Goal: Task Accomplishment & Management: Use online tool/utility

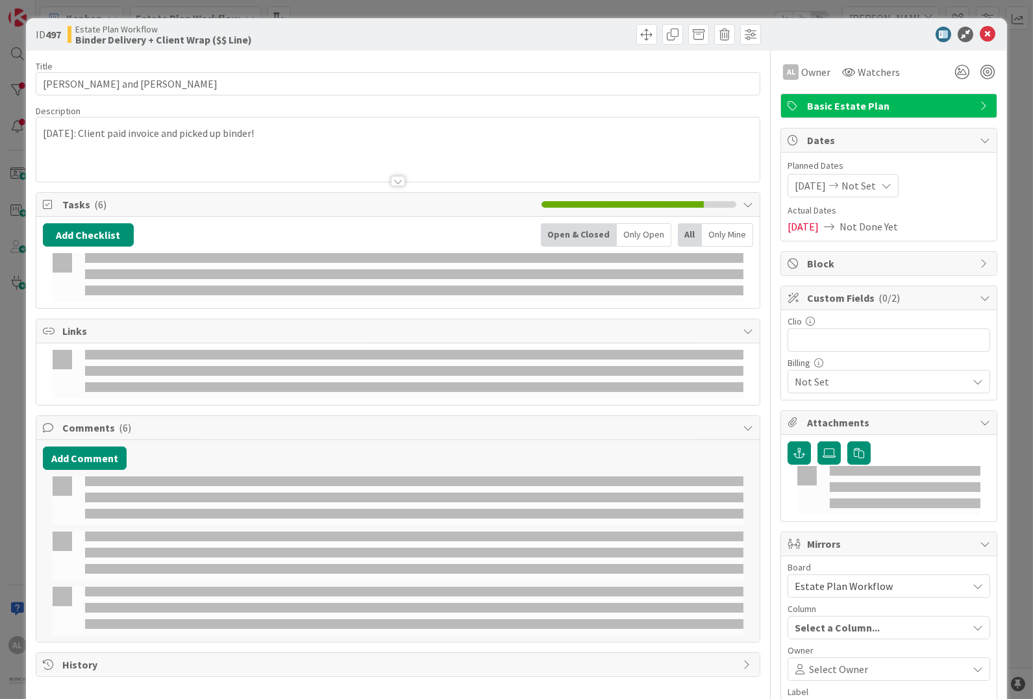
type input "[PERSON_NAME]"
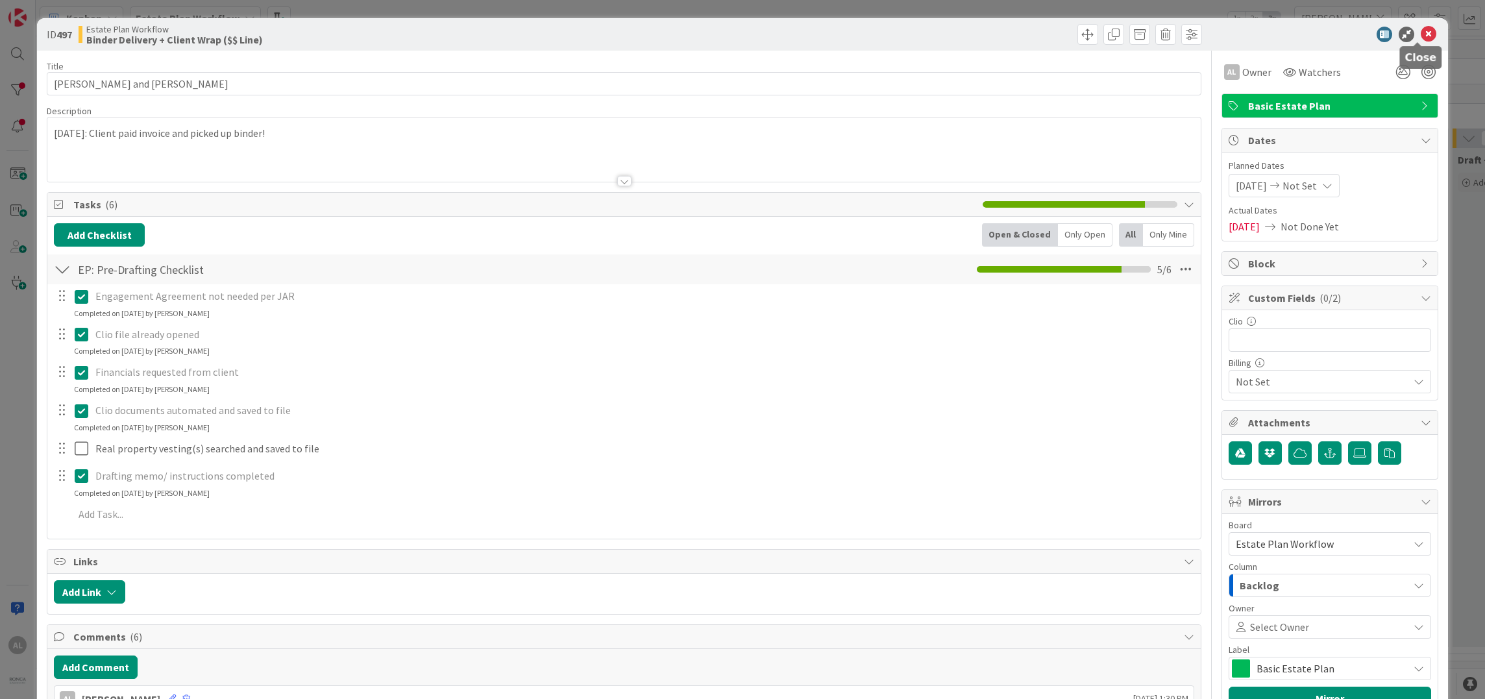
click at [1032, 27] on icon at bounding box center [1429, 35] width 16 height 16
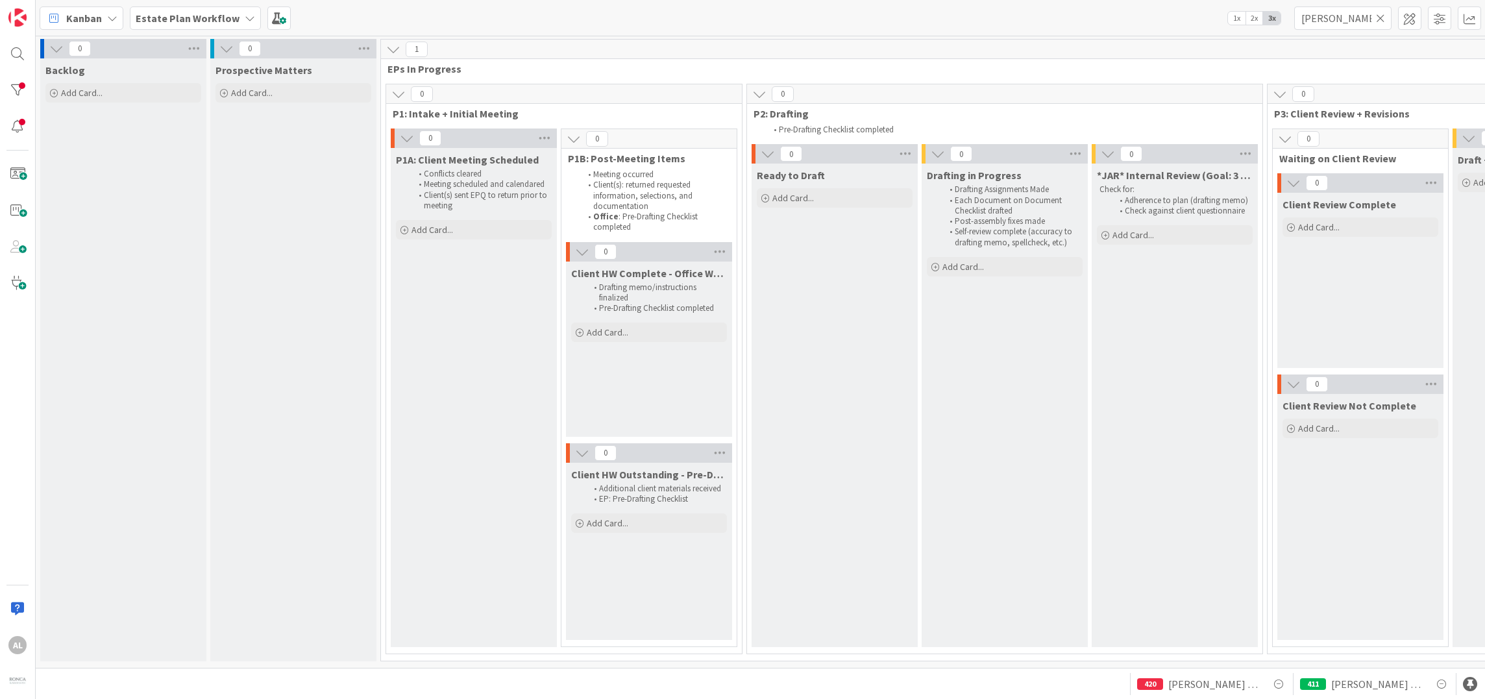
click at [1032, 16] on icon at bounding box center [1380, 18] width 9 height 12
click at [1032, 17] on input "text" at bounding box center [1342, 17] width 97 height 23
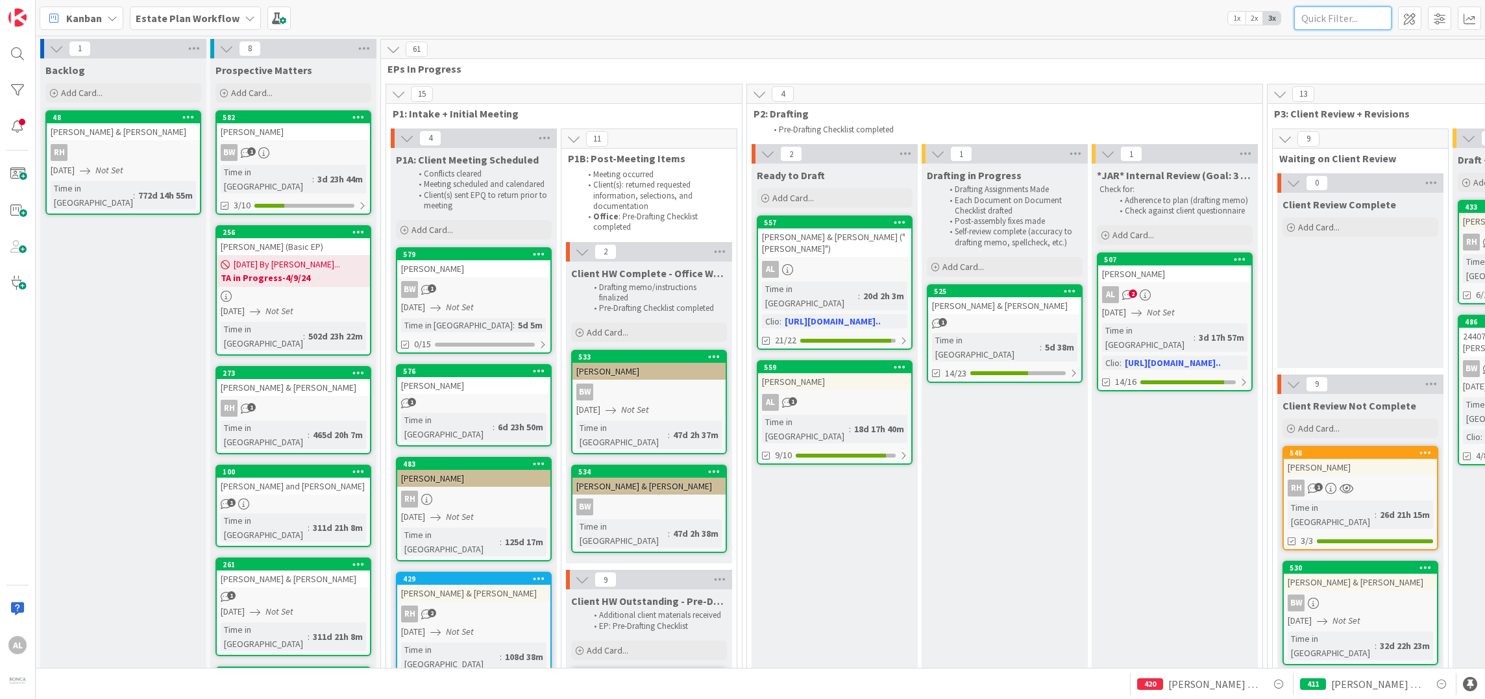
type input "L"
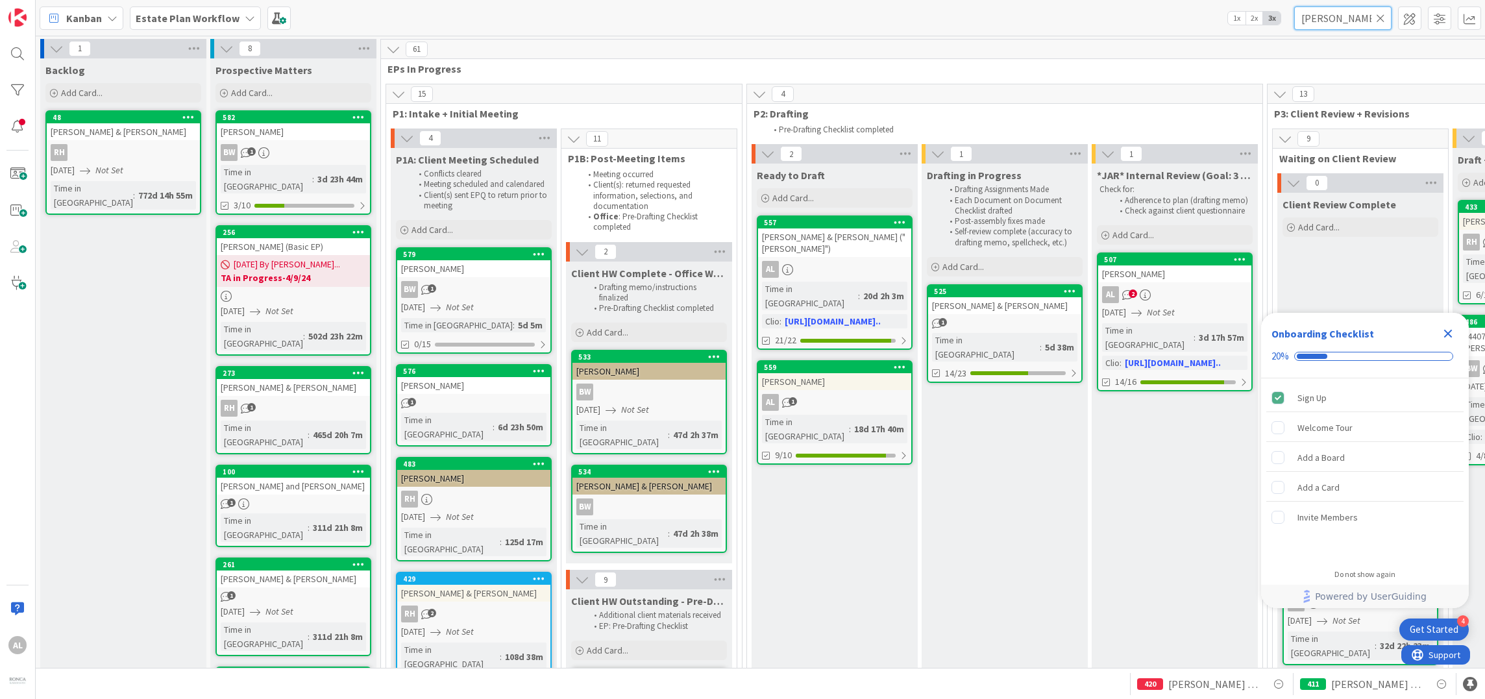
type input "[PERSON_NAME]"
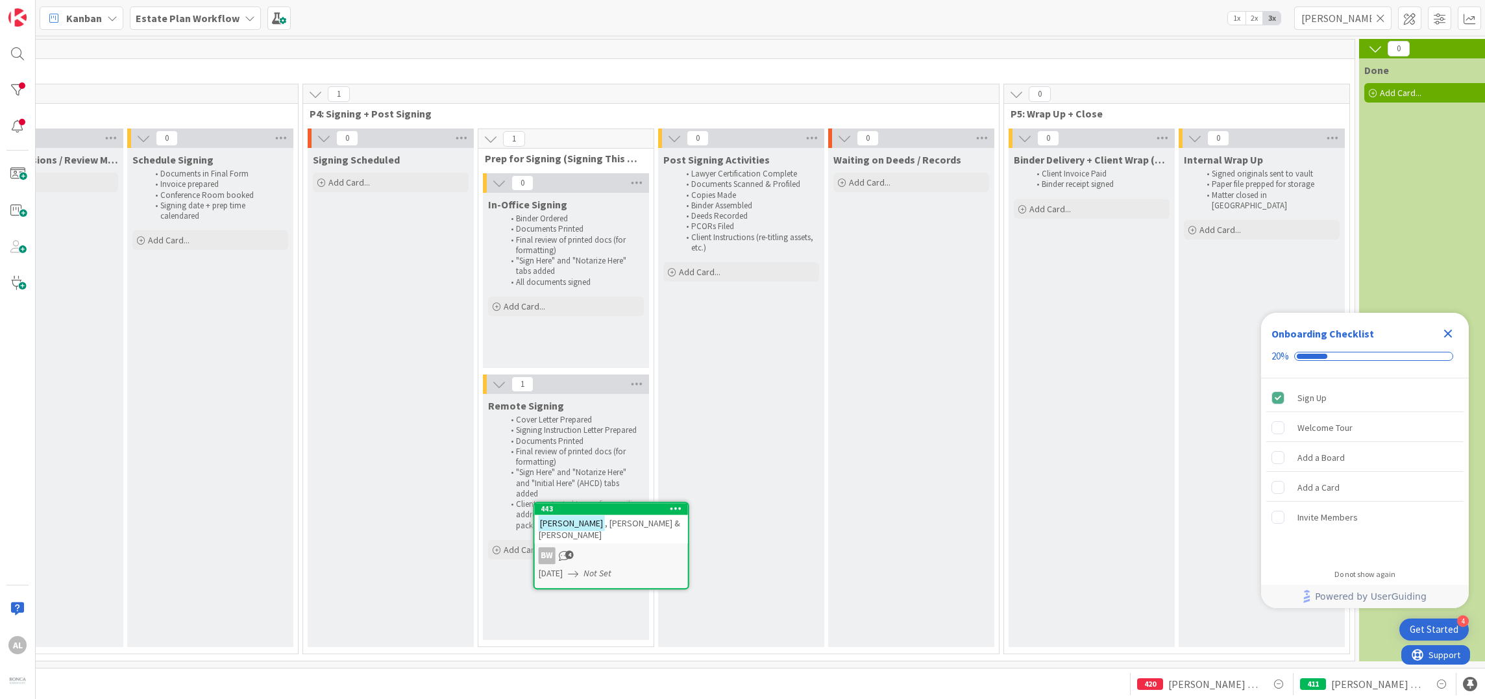
scroll to position [8, 1496]
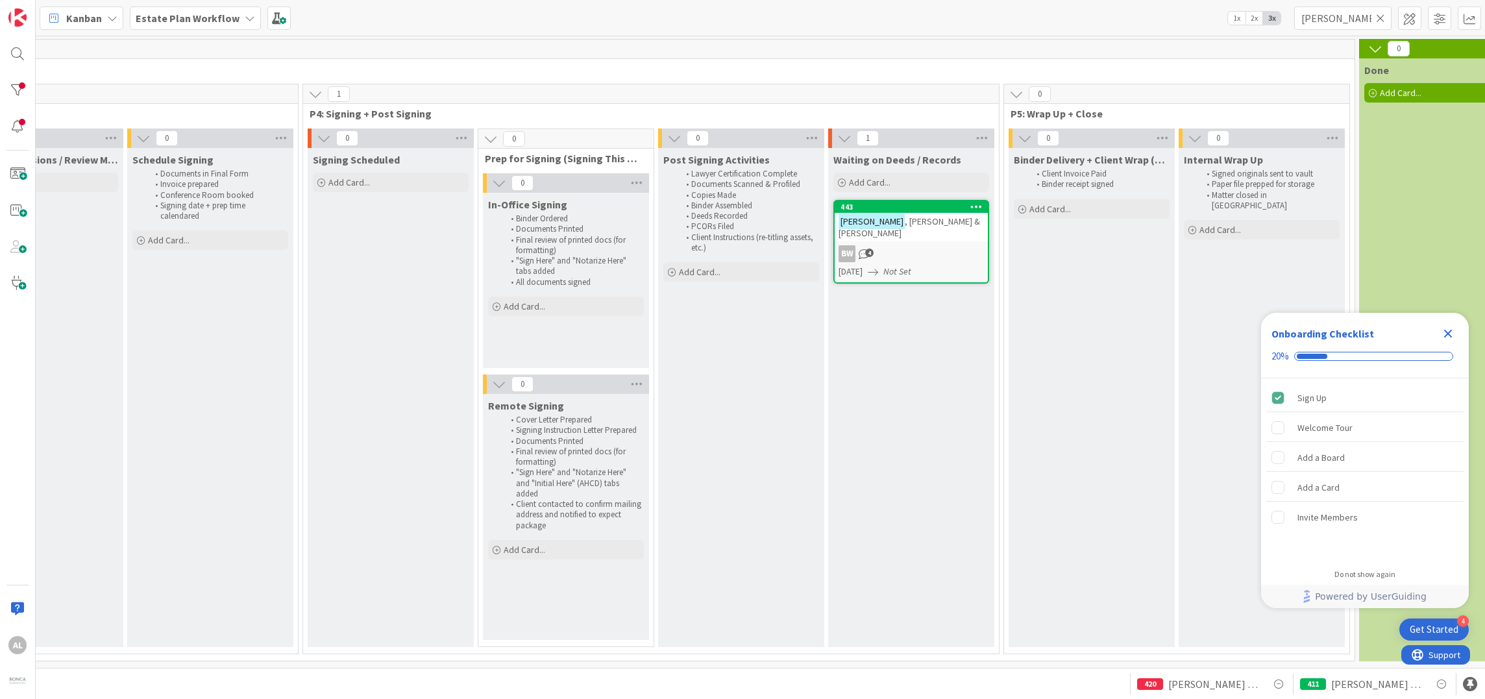
click at [924, 245] on div "BW 4" at bounding box center [911, 253] width 153 height 17
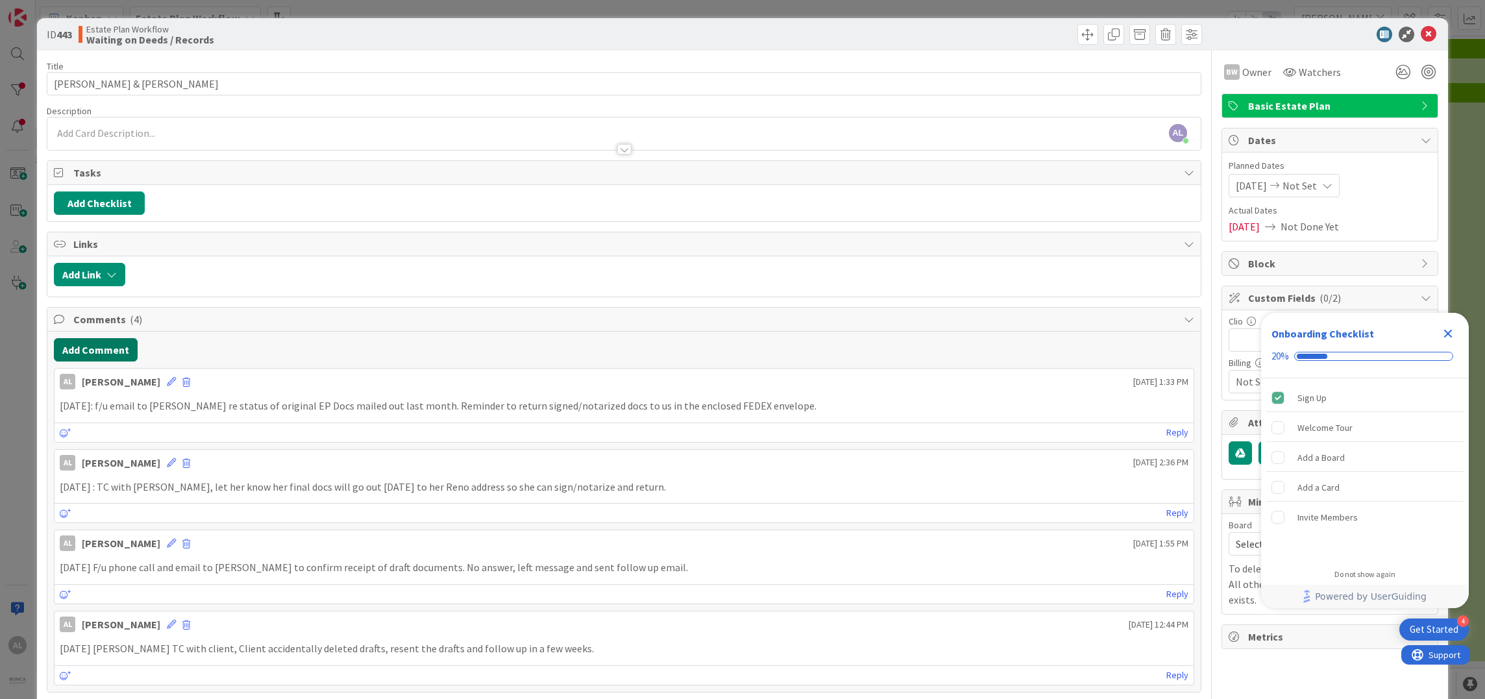
click at [100, 353] on button "Add Comment" at bounding box center [96, 349] width 84 height 23
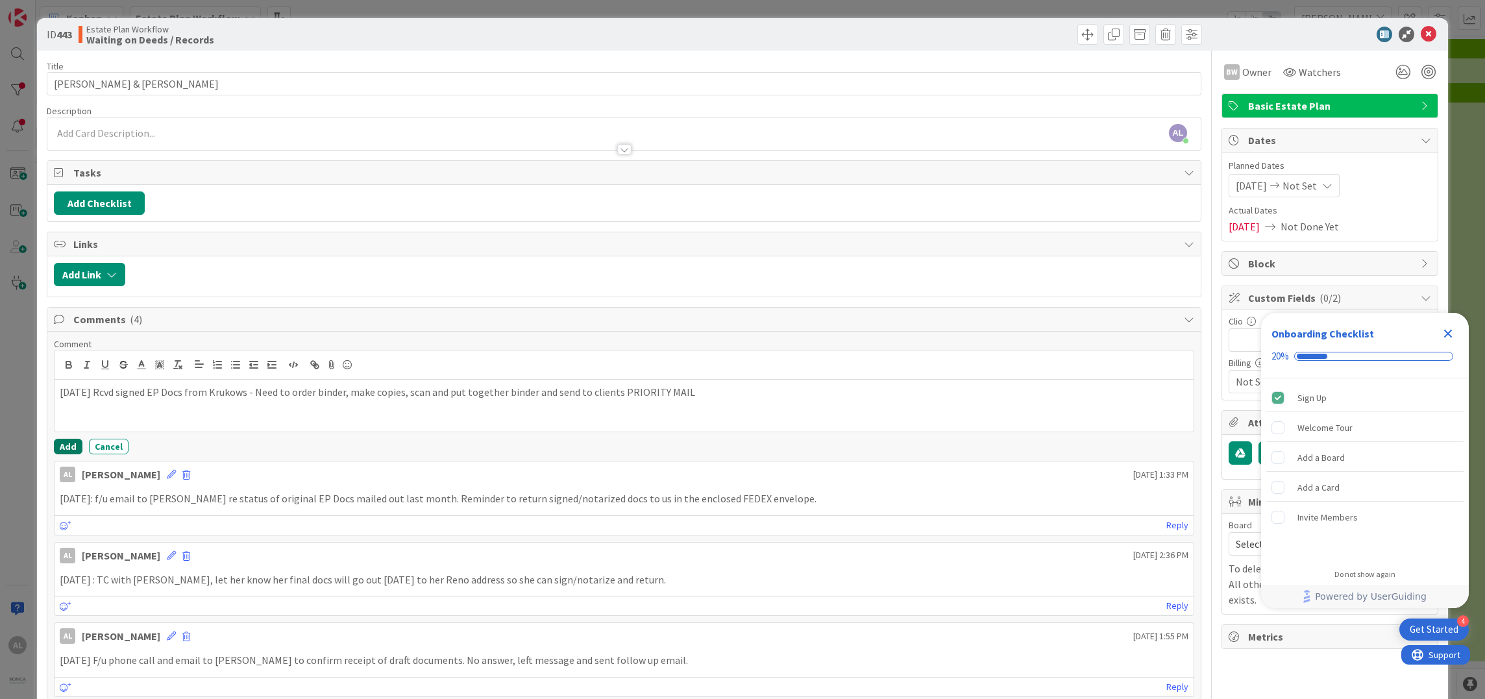
click at [73, 445] on button "Add" at bounding box center [68, 447] width 29 height 16
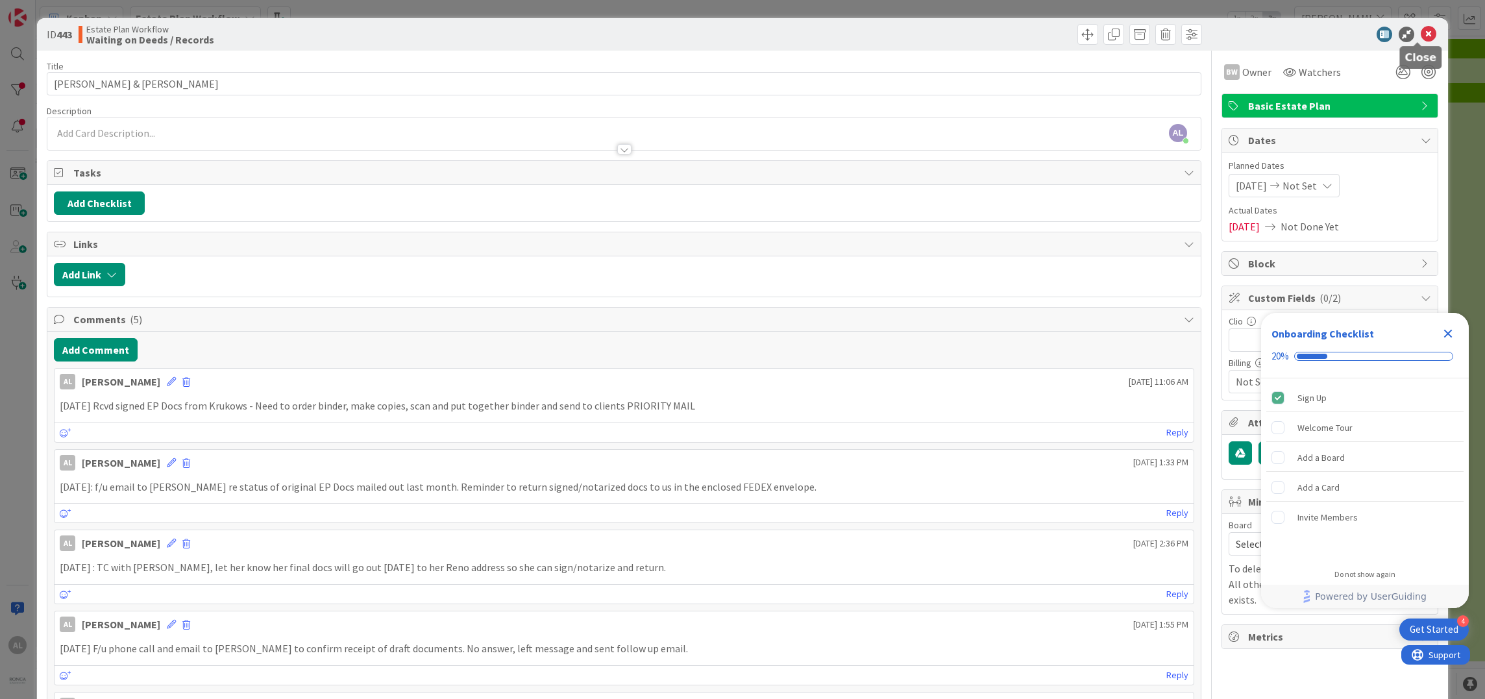
click at [1032, 36] on icon at bounding box center [1429, 35] width 16 height 16
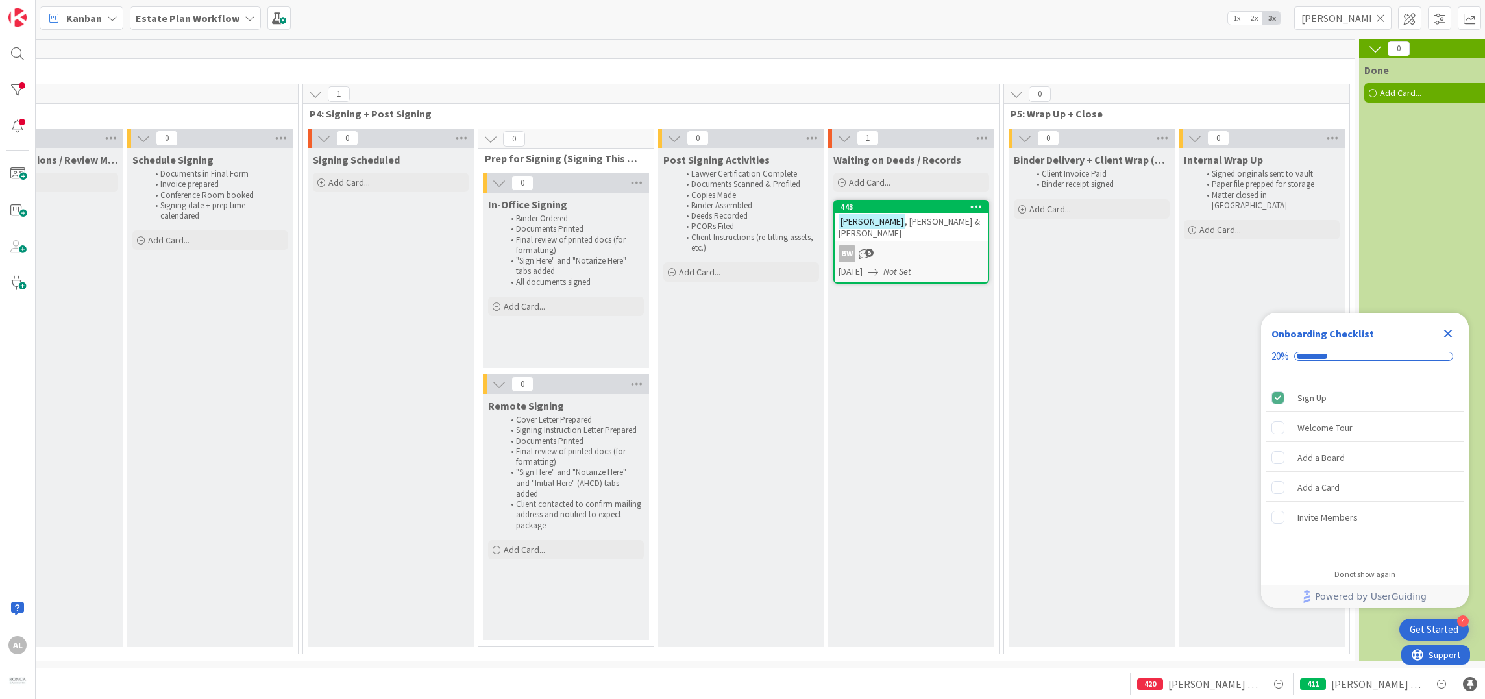
click at [1032, 19] on icon at bounding box center [1380, 18] width 9 height 12
click at [1032, 21] on input "text" at bounding box center [1342, 17] width 97 height 23
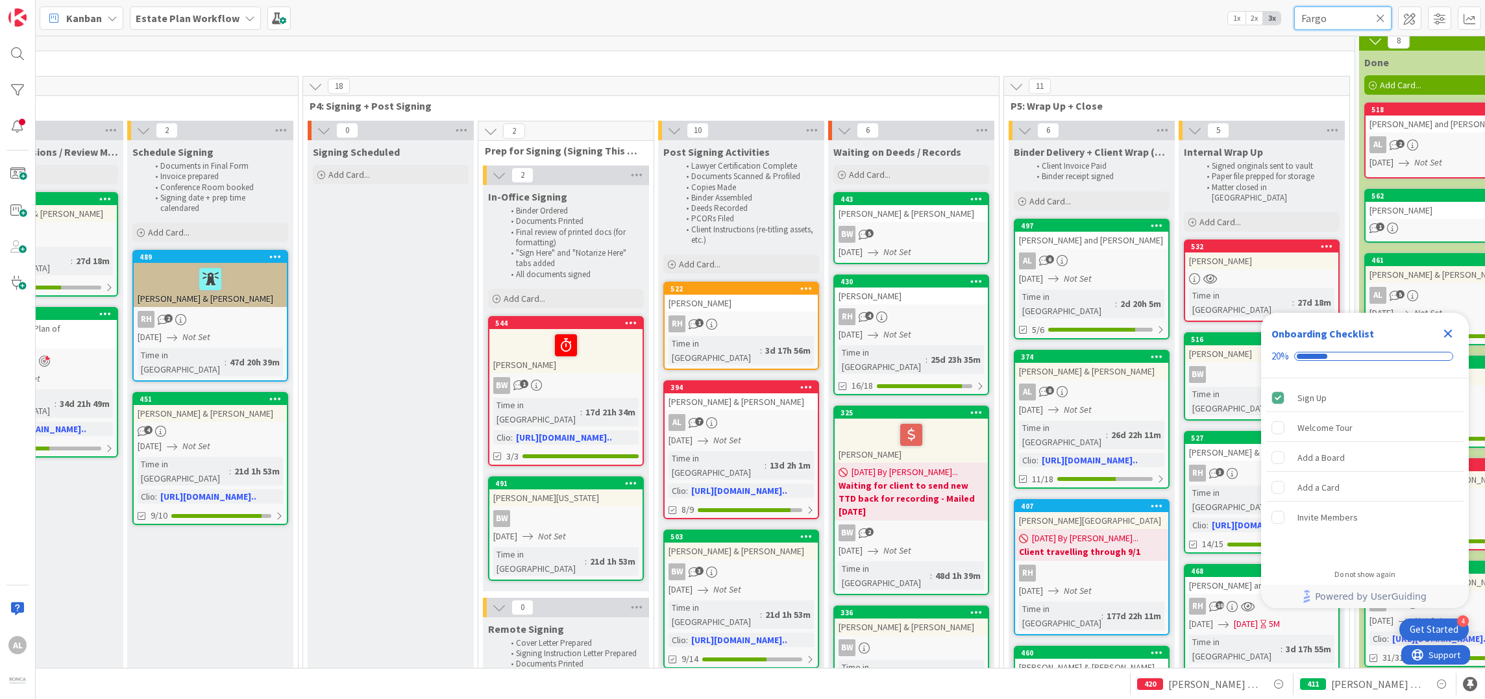
type input "Fargo"
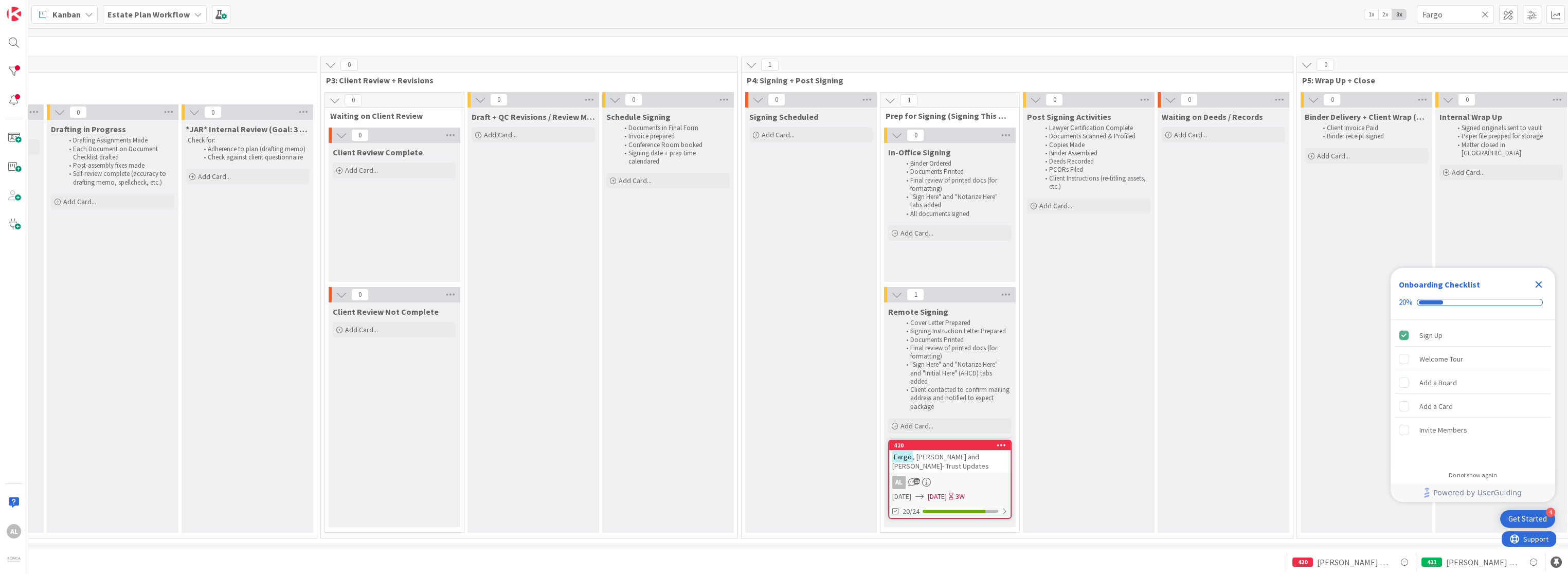
scroll to position [8, 684]
click at [818, 477] on div "AL 15" at bounding box center [949, 484] width 121 height 13
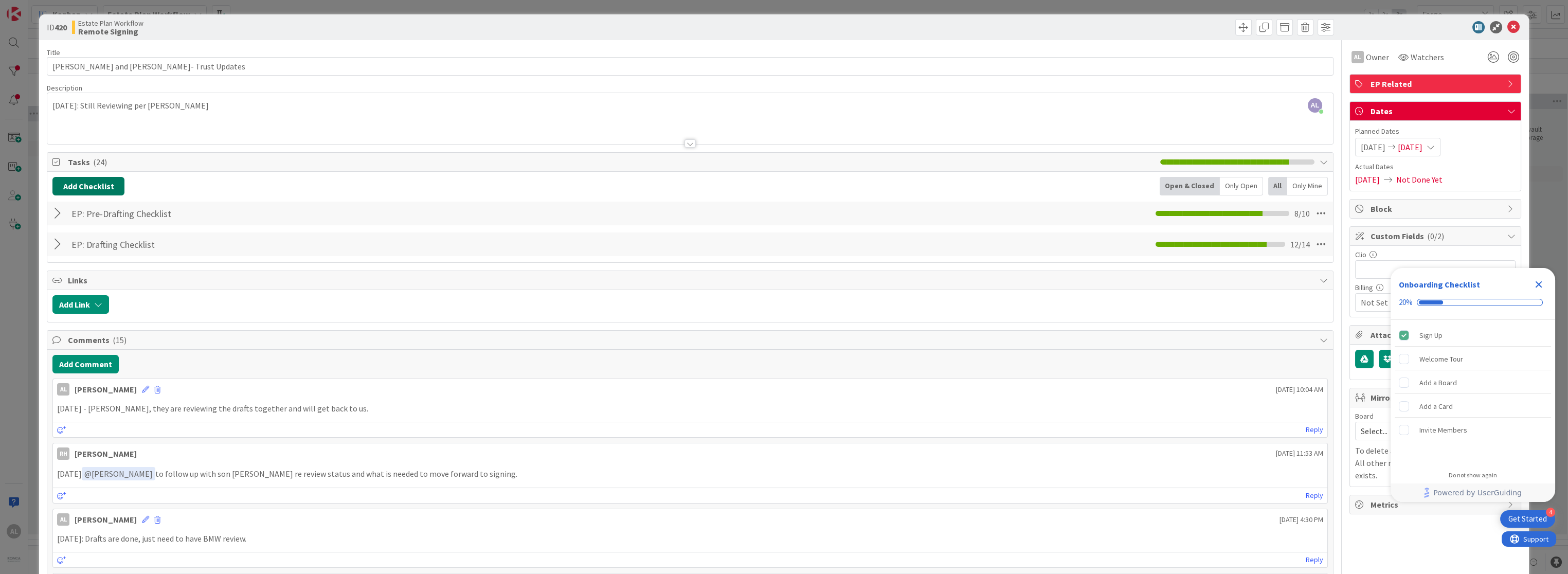
click at [92, 187] on button "Add Checklist" at bounding box center [88, 186] width 72 height 18
click at [81, 279] on link "Load template" at bounding box center [84, 278] width 52 height 10
click at [205, 201] on button "Back" at bounding box center [200, 207] width 25 height 11
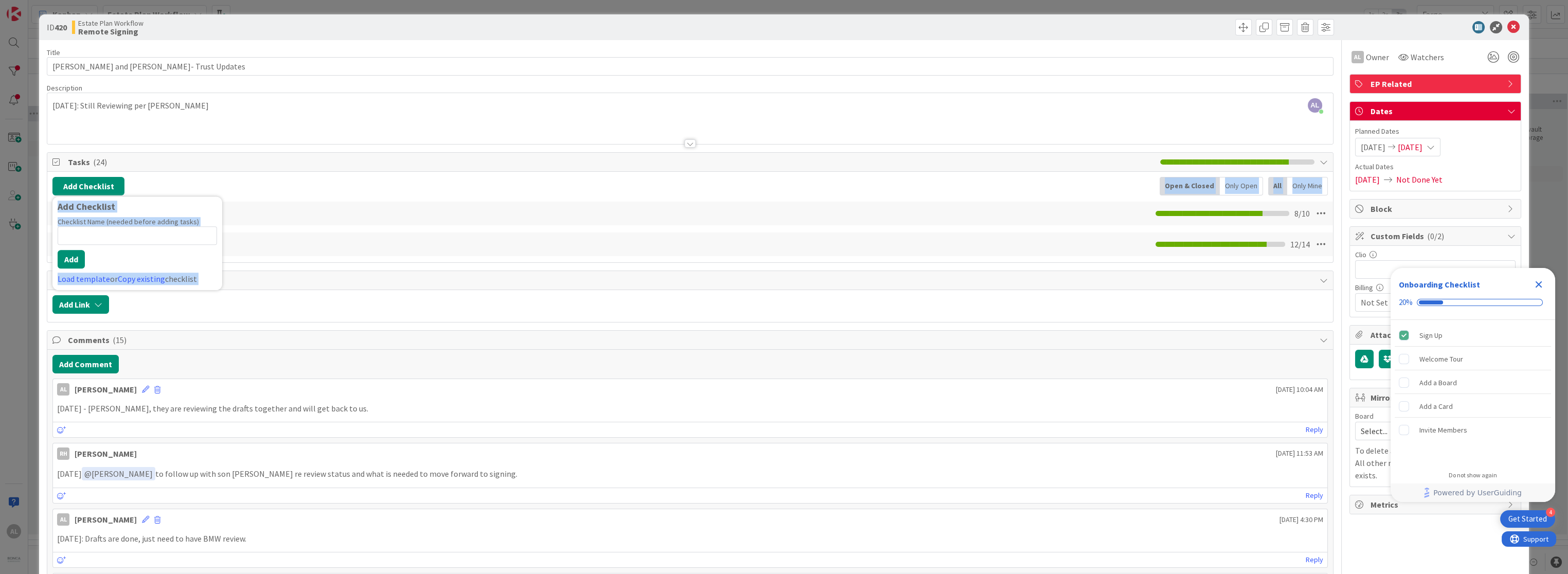
click at [300, 196] on div "Add Checklist Add Checklist Checklist Name (needed before adding tasks) 0 / 64 …" at bounding box center [690, 216] width 1276 height 80
click at [77, 365] on button "Add Comment" at bounding box center [86, 364] width 67 height 18
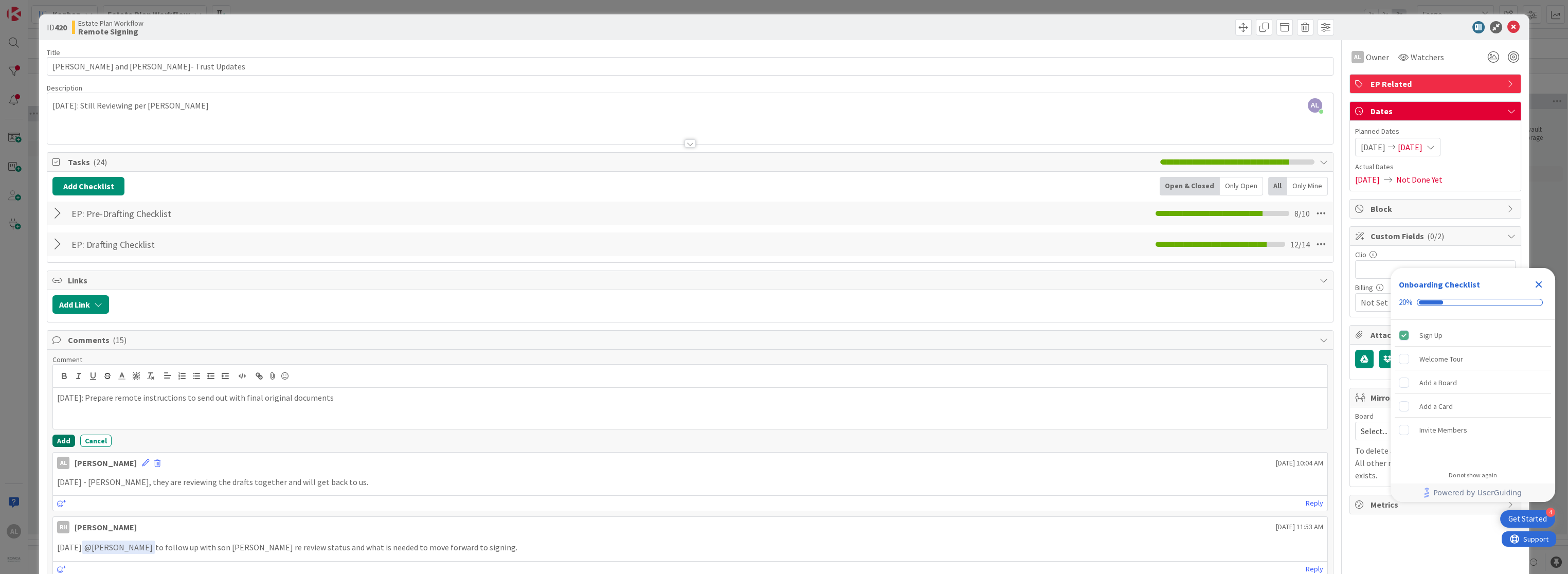
click at [63, 442] on button "Add" at bounding box center [63, 442] width 23 height 13
